Goal: Task Accomplishment & Management: Use online tool/utility

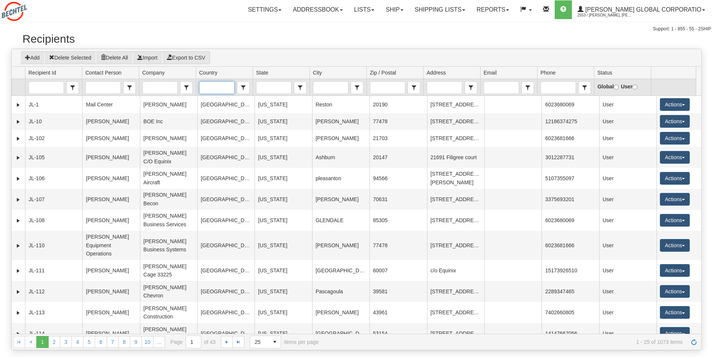
click at [221, 87] on input "Country" at bounding box center [217, 88] width 34 height 12
click at [218, 100] on li "[GEOGRAPHIC_DATA]" at bounding box center [217, 99] width 35 height 10
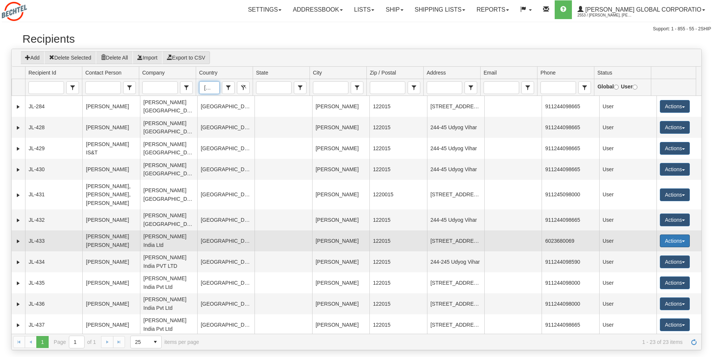
type input "[GEOGRAPHIC_DATA]"
click at [671, 234] on button "Actions" at bounding box center [675, 240] width 30 height 13
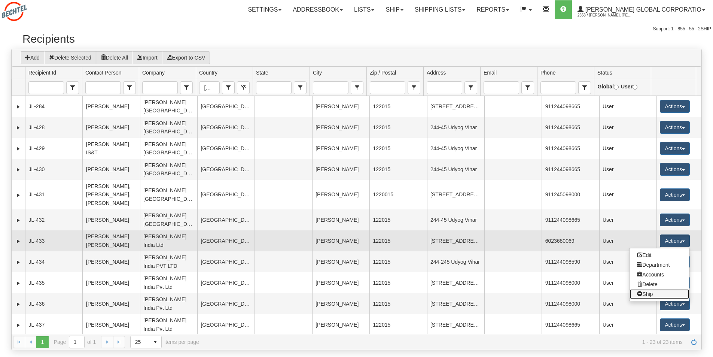
click at [641, 289] on link "Ship" at bounding box center [660, 294] width 60 height 10
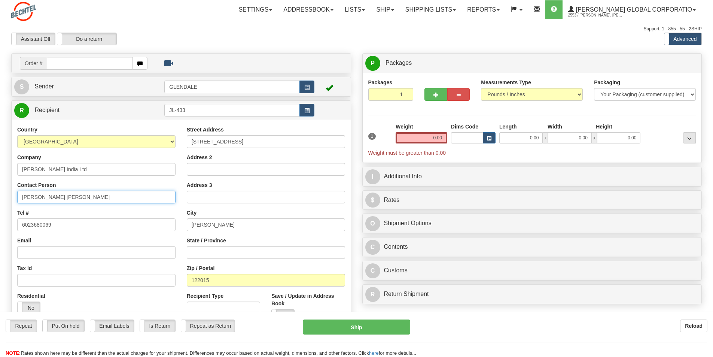
drag, startPoint x: 72, startPoint y: 194, endPoint x: 3, endPoint y: 196, distance: 69.3
click at [3, 196] on div "Toggle navigation Settings Shipping Preferences Fields Preferences New" at bounding box center [356, 211] width 713 height 422
type input "[PERSON_NAME]"
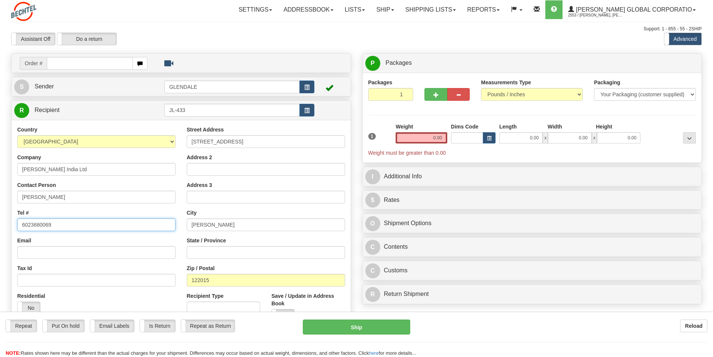
drag, startPoint x: 19, startPoint y: 228, endPoint x: 0, endPoint y: 231, distance: 19.6
click at [0, 231] on div "Toggle navigation Settings Shipping Preferences Fields Preferences New" at bounding box center [356, 211] width 713 height 422
type input "9818877085"
drag, startPoint x: 187, startPoint y: 110, endPoint x: 164, endPoint y: 112, distance: 22.5
click at [164, 112] on input "JL-433" at bounding box center [232, 110] width 136 height 13
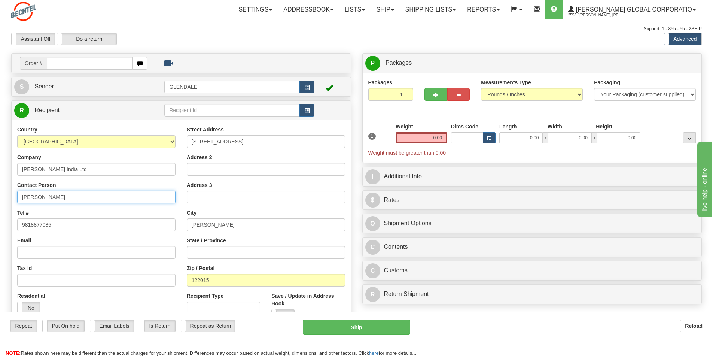
drag, startPoint x: 91, startPoint y: 196, endPoint x: 18, endPoint y: 198, distance: 72.7
click at [18, 198] on input "[PERSON_NAME]" at bounding box center [96, 197] width 158 height 13
click at [173, 110] on input "text" at bounding box center [232, 110] width 136 height 13
paste input "[PERSON_NAME]"
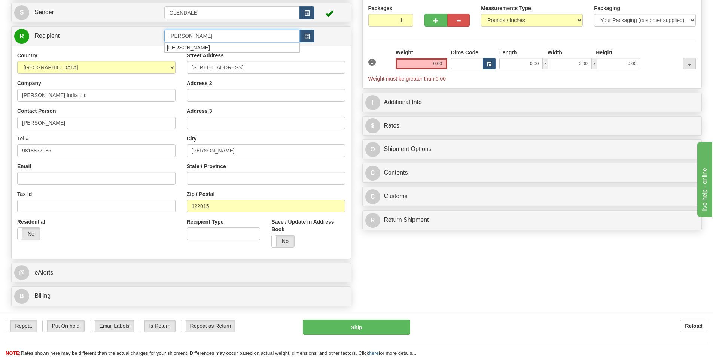
scroll to position [75, 0]
type input "[PERSON_NAME]"
click at [283, 241] on div "Country AFGHANISTAN ALAND ISLANDS ALBANIA ALGERIA AMERICAN SAMOA ANDORRA ANGOLA…" at bounding box center [181, 151] width 339 height 213
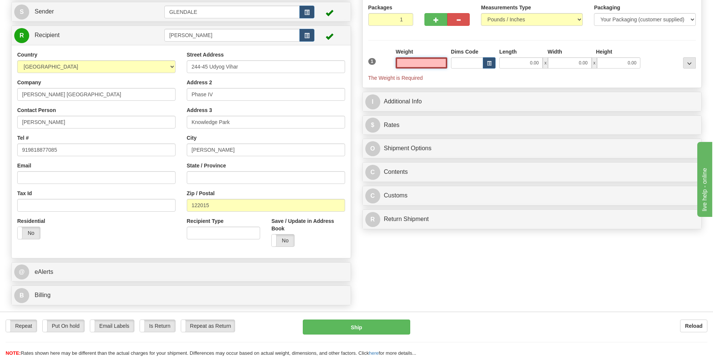
scroll to position [37, 0]
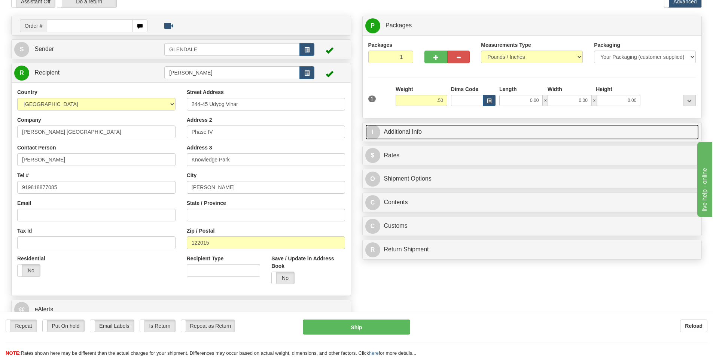
click at [407, 134] on link "I Additional Info" at bounding box center [532, 131] width 334 height 15
type input "0.50"
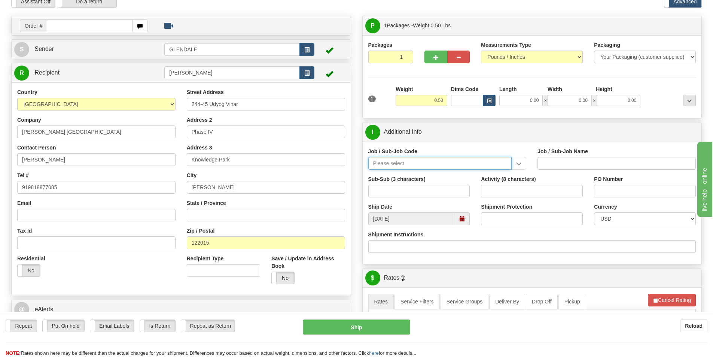
click at [386, 167] on input "Job / Sub-Job Code" at bounding box center [440, 163] width 144 height 13
click at [420, 160] on input "53829" at bounding box center [440, 163] width 144 height 13
click button "Delete" at bounding box center [0, 0] width 0 height 0
drag, startPoint x: 391, startPoint y: 162, endPoint x: 364, endPoint y: 163, distance: 27.0
click at [364, 163] on div "Job / Sub-Job Code 53829 25313-538 25772-538 25873-538 26538-APL 26538-ARC 2653…" at bounding box center [448, 162] width 170 height 28
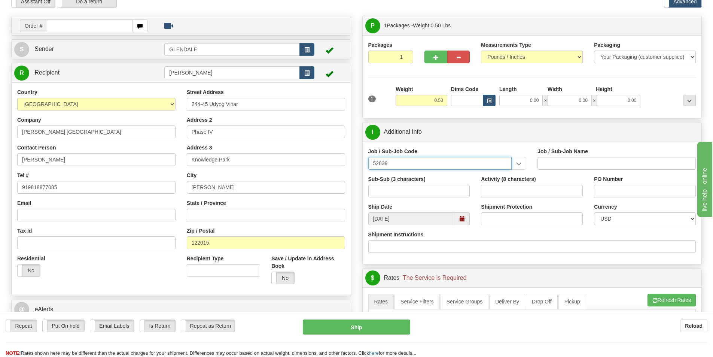
drag, startPoint x: 398, startPoint y: 163, endPoint x: 340, endPoint y: 168, distance: 58.3
click at [340, 16] on div "Create a label for the return Create Pickup Without Label Order # S" at bounding box center [357, 16] width 702 height 0
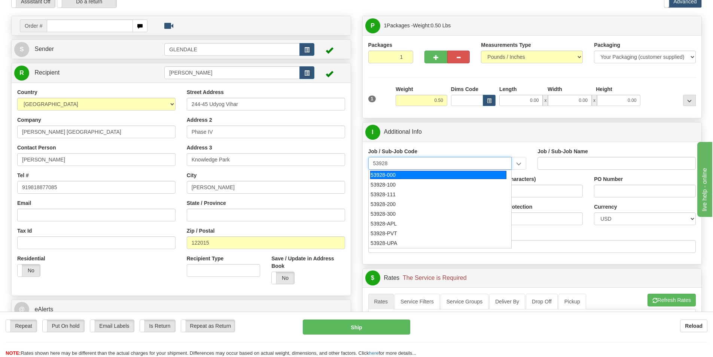
click at [375, 174] on div "53928-000" at bounding box center [438, 175] width 136 height 8
type input "53928-000"
type input "TREASURY-BCMC - TREASURY-BCMC"
type input "53928-000"
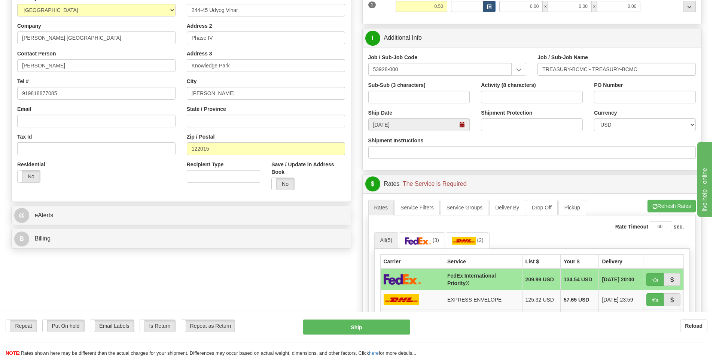
scroll to position [150, 0]
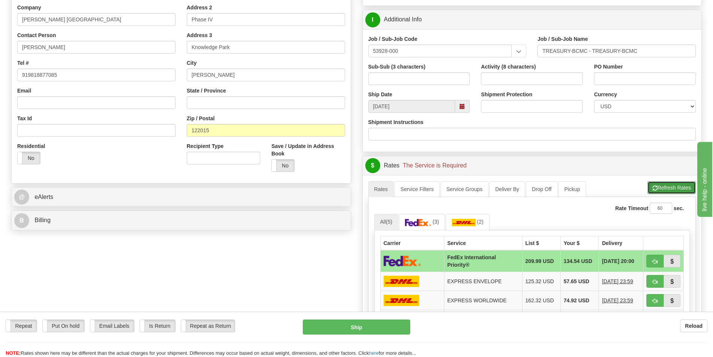
click at [669, 186] on button "Refresh Rates" at bounding box center [672, 187] width 48 height 13
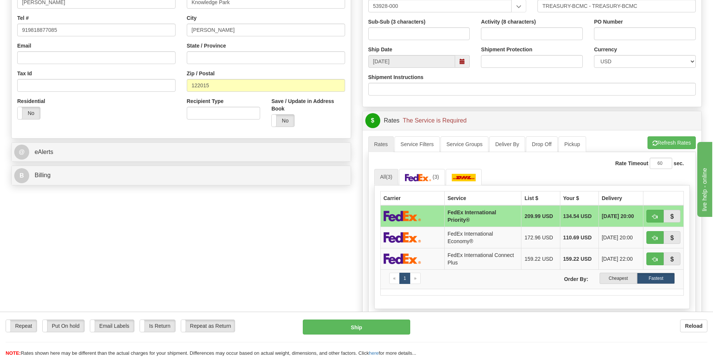
scroll to position [300, 0]
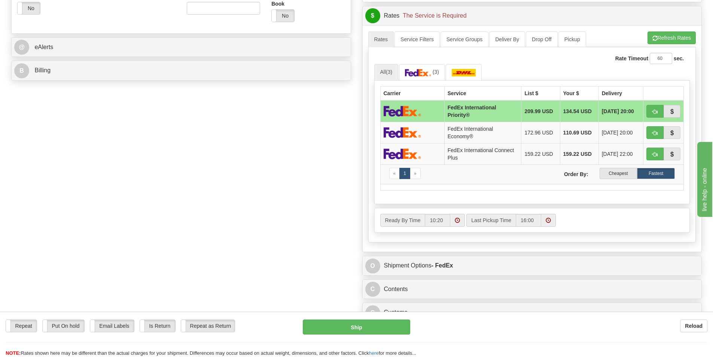
click at [400, 111] on img at bounding box center [402, 111] width 37 height 11
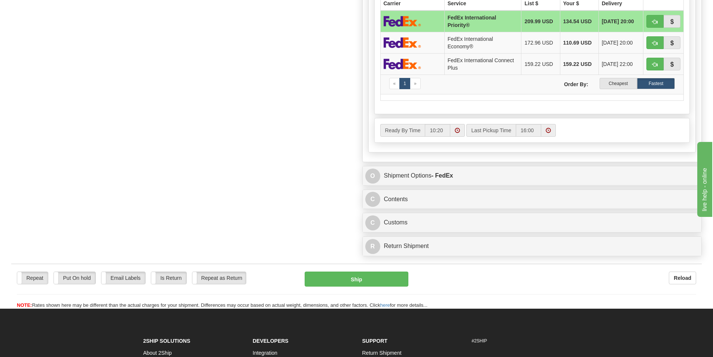
scroll to position [412, 0]
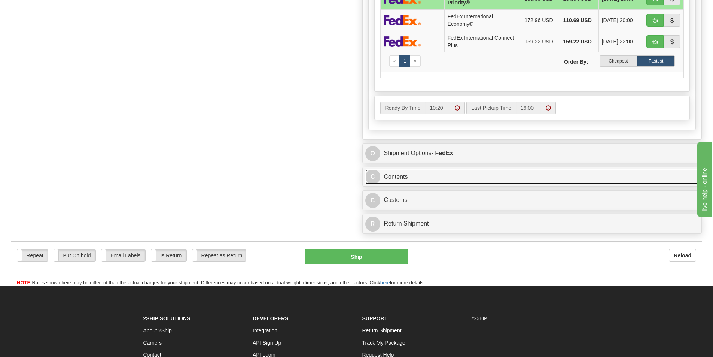
click at [390, 176] on link "C Contents" at bounding box center [532, 176] width 334 height 15
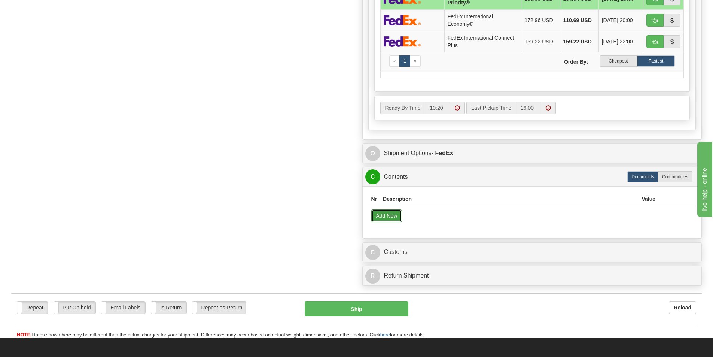
click at [384, 218] on button "Add New" at bounding box center [386, 215] width 31 height 13
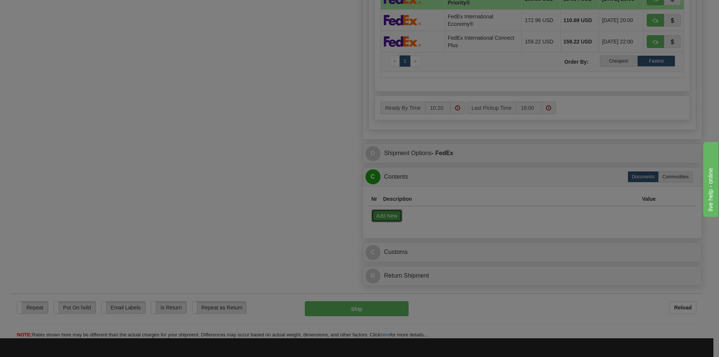
select select "US"
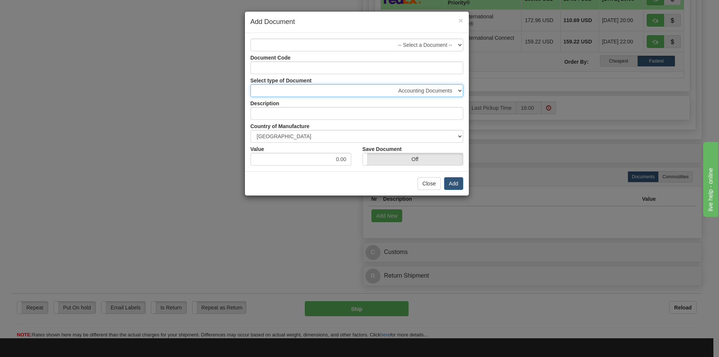
click at [462, 90] on select "Accounting Documents Analysis Reports Applications (Completed) Bank Statements …" at bounding box center [356, 90] width 213 height 13
select select "32"
click at [250, 84] on select "Accounting Documents Analysis Reports Applications (Completed) Bank Statements …" at bounding box center [356, 90] width 213 height 13
type input "Letters and Cards"
drag, startPoint x: 347, startPoint y: 157, endPoint x: 328, endPoint y: 160, distance: 18.5
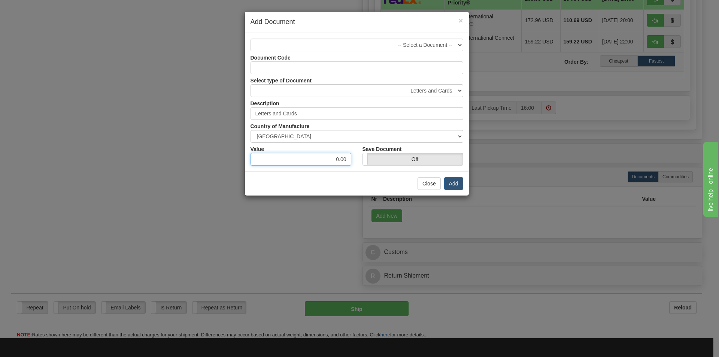
click at [328, 160] on input "0.00" at bounding box center [300, 159] width 101 height 13
type input "1.00"
click at [455, 180] on button "Add" at bounding box center [453, 183] width 19 height 13
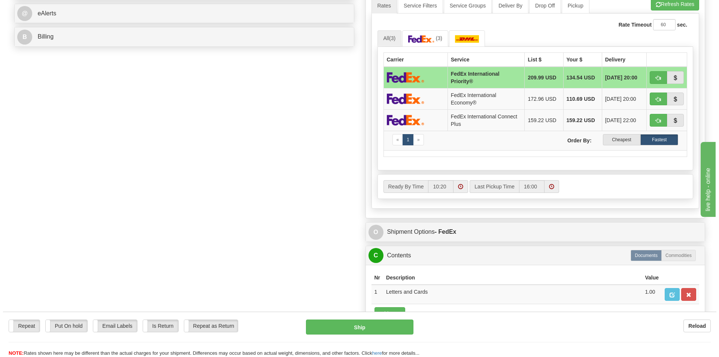
scroll to position [300, 0]
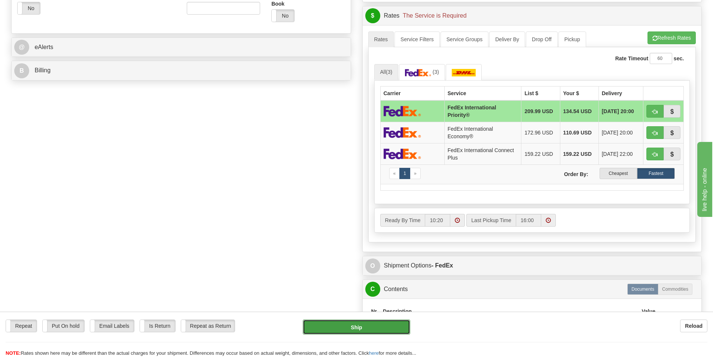
click at [353, 325] on button "Ship" at bounding box center [356, 326] width 107 height 15
type input "01"
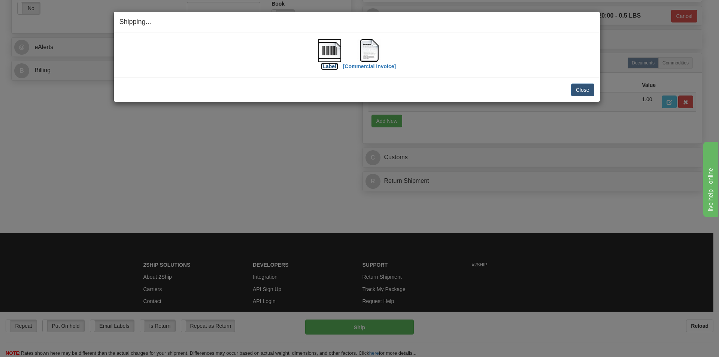
click at [330, 44] on img at bounding box center [330, 51] width 24 height 24
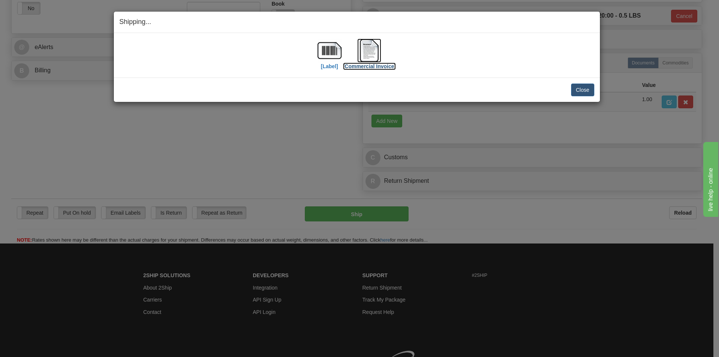
click at [366, 51] on img at bounding box center [369, 51] width 24 height 24
